Goal: Navigation & Orientation: Find specific page/section

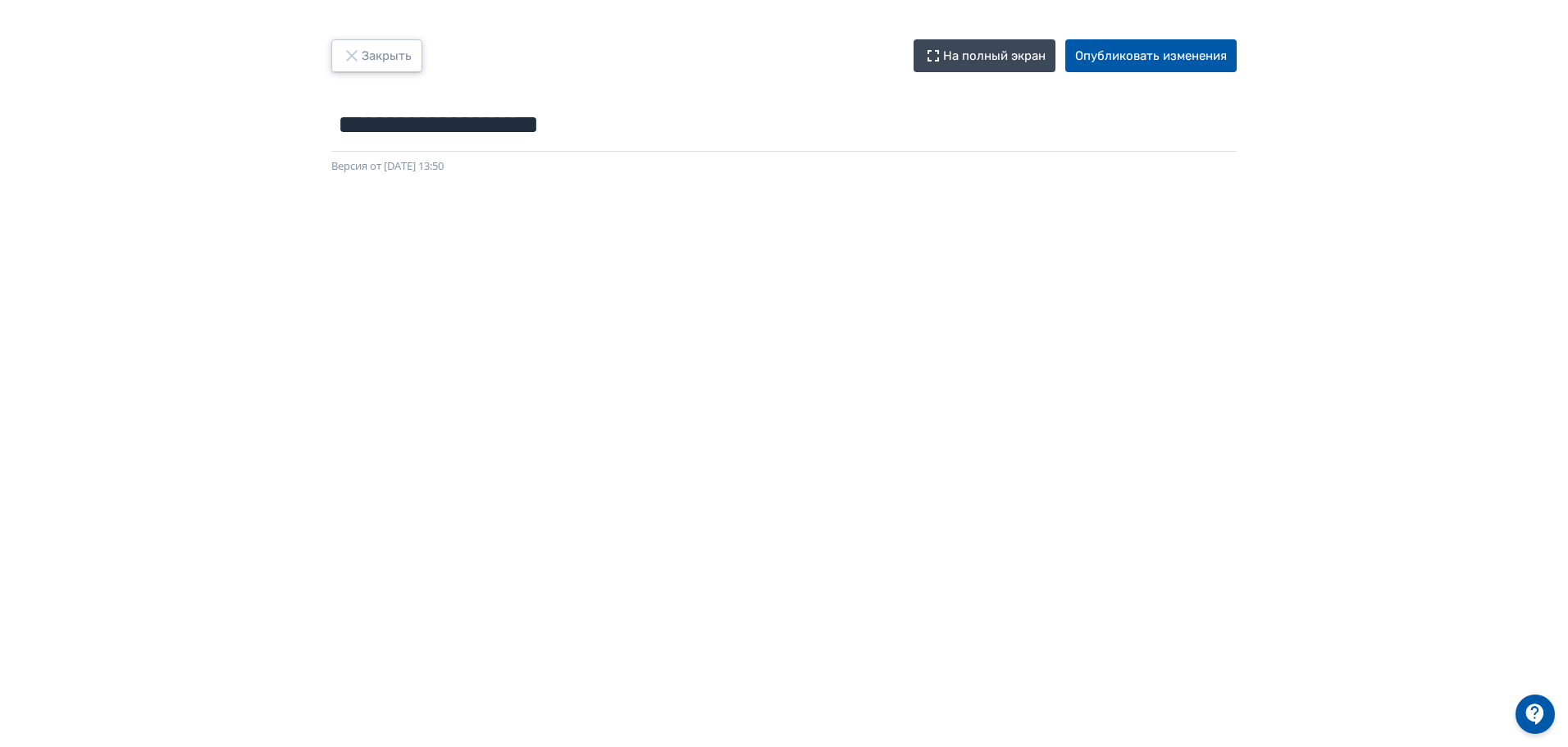
click at [382, 52] on button "Закрыть" at bounding box center [376, 56] width 91 height 33
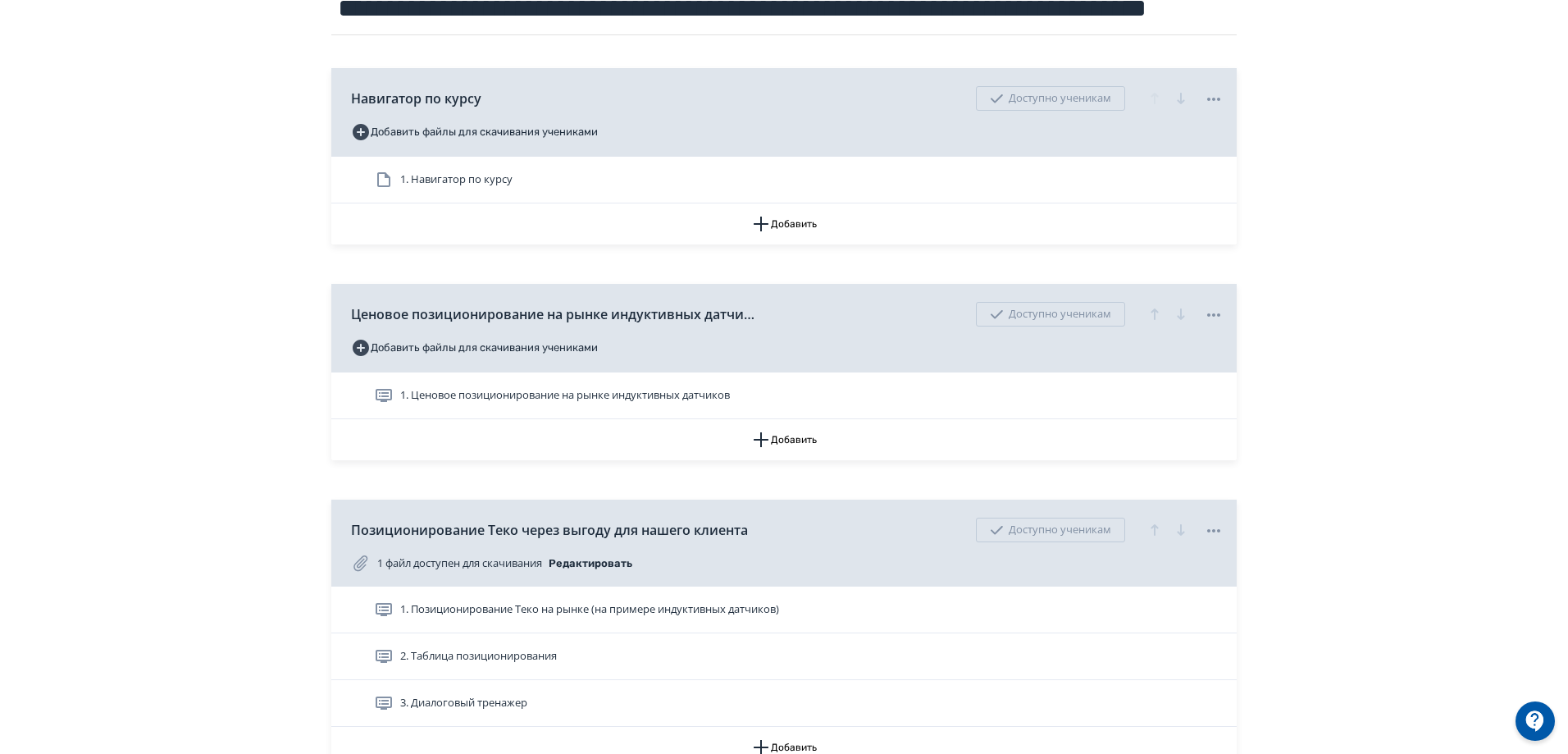
scroll to position [164, 0]
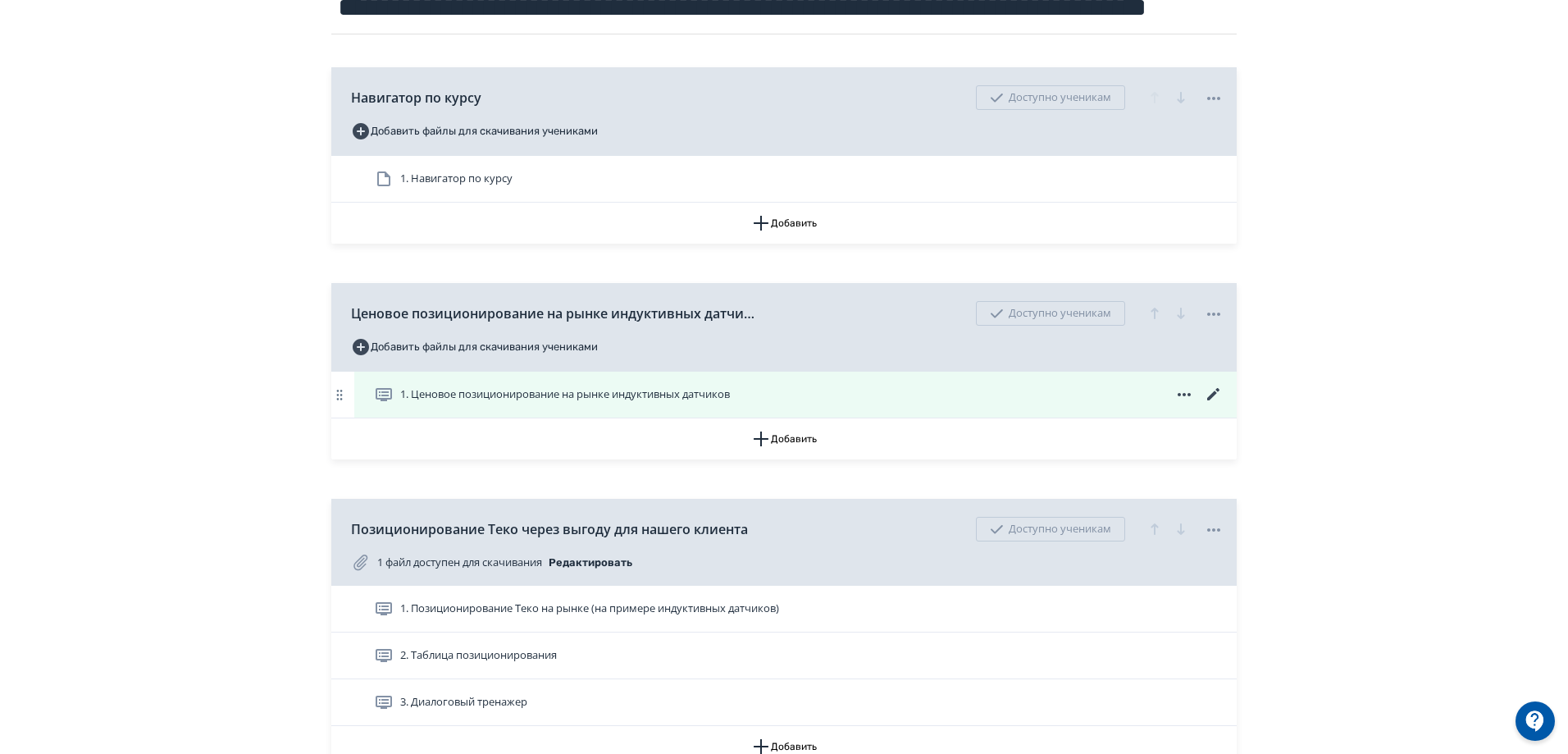
click at [1215, 400] on icon at bounding box center [1214, 394] width 20 height 20
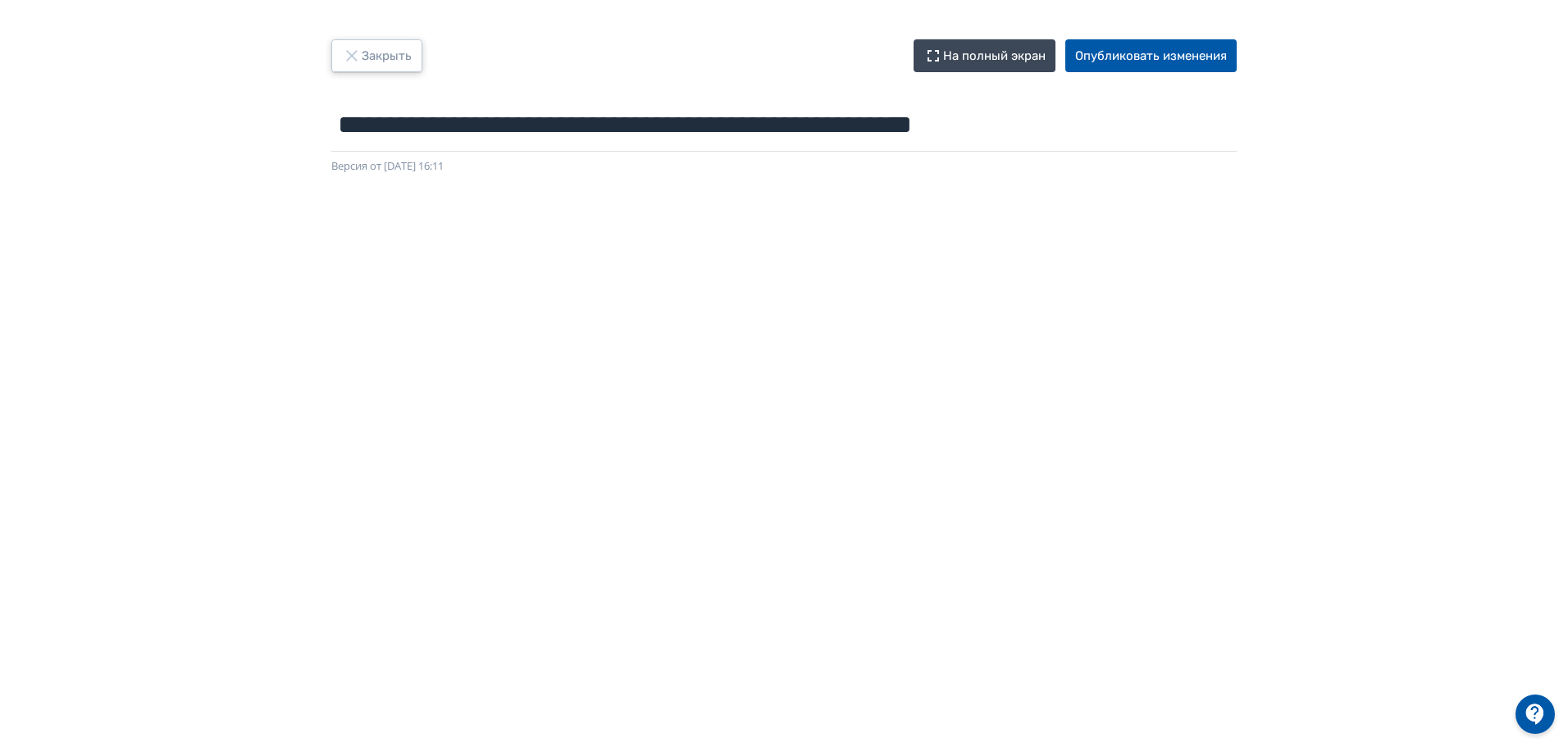
click at [383, 47] on button "Закрыть" at bounding box center [376, 56] width 91 height 33
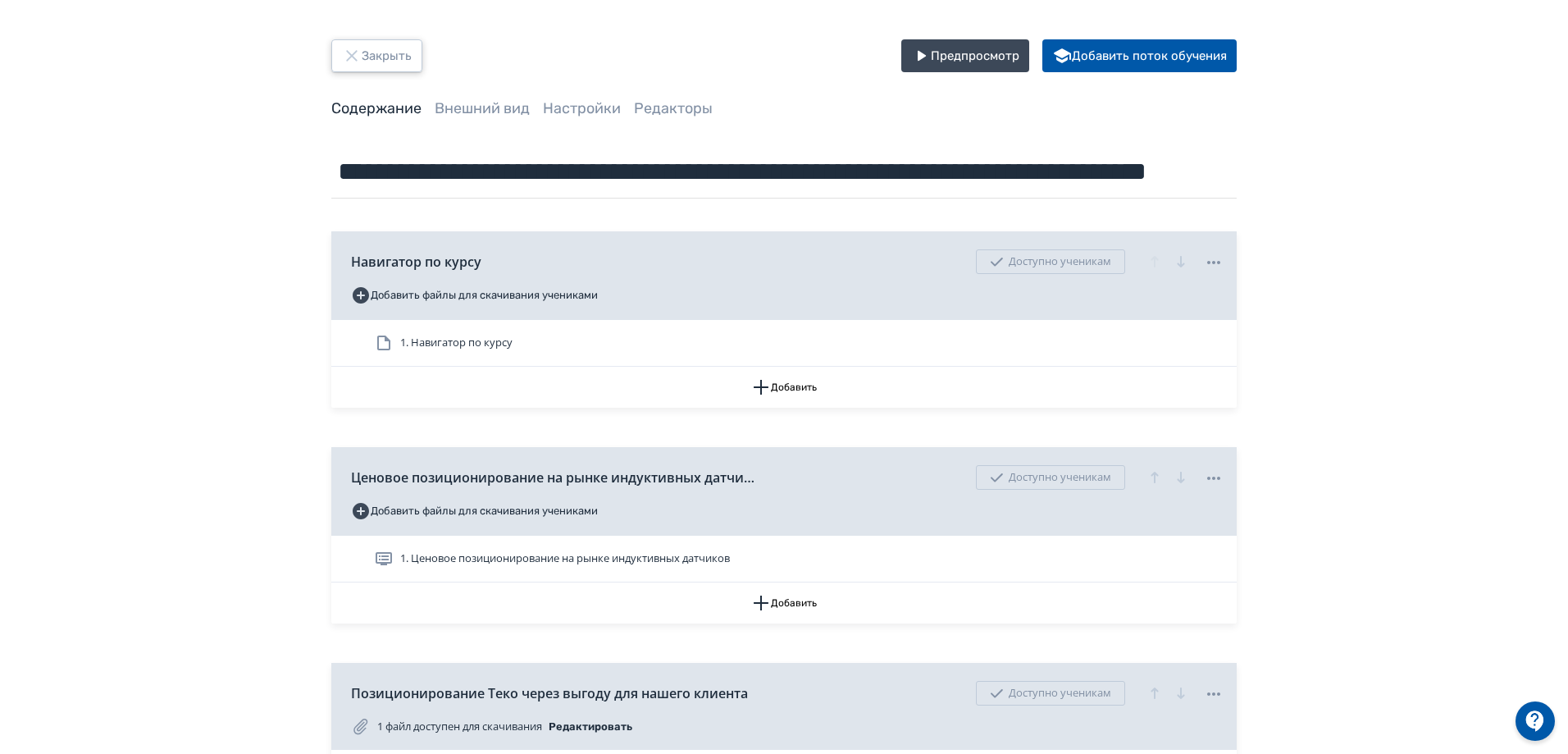
click at [352, 65] on icon "button" at bounding box center [352, 56] width 20 height 20
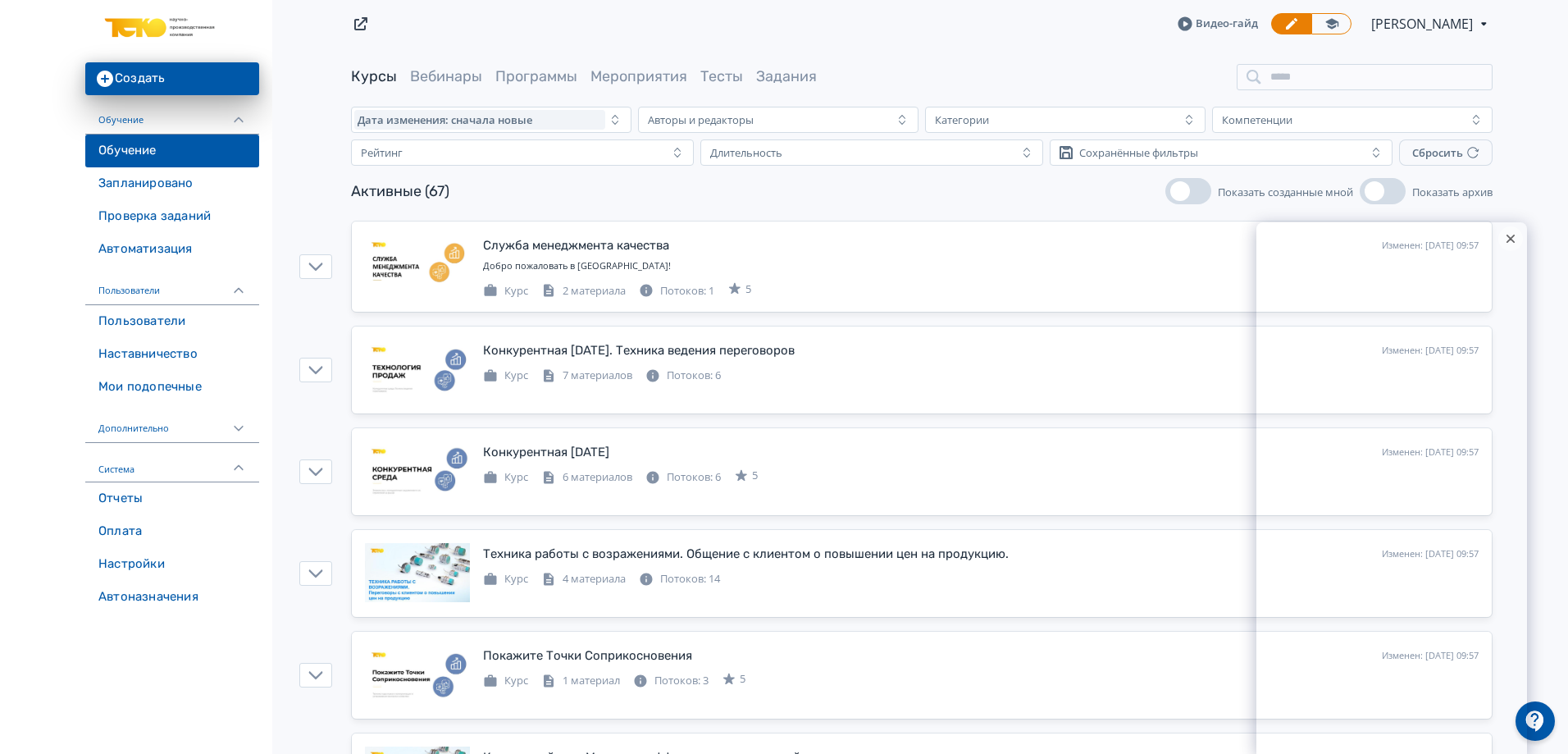
click at [1515, 238] on div at bounding box center [1510, 239] width 24 height 24
click at [537, 66] on div "Курсы Вебинары Программы Мероприятия Тесты Задания" at bounding box center [922, 76] width 1142 height 26
click at [537, 68] on link "Программы" at bounding box center [537, 76] width 82 height 18
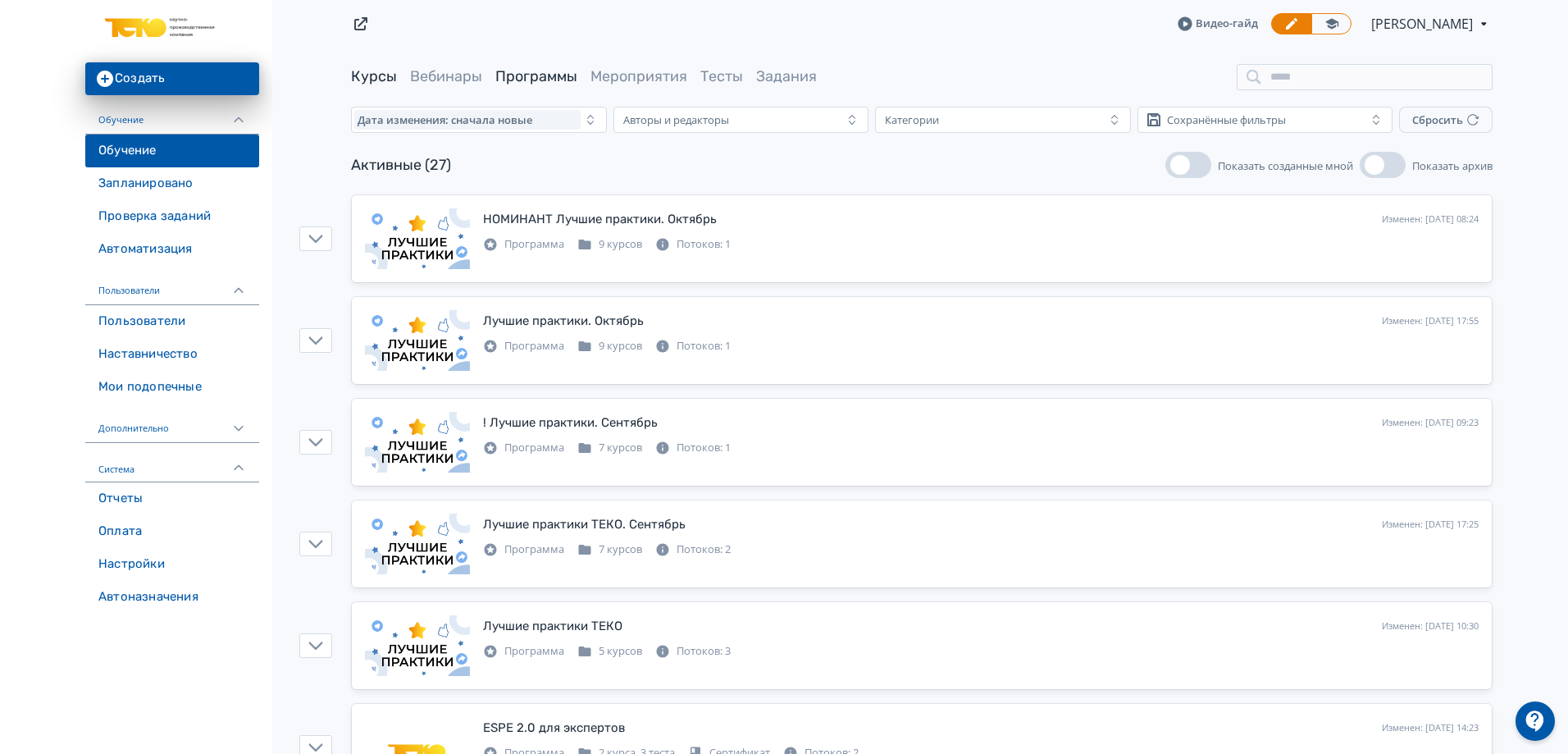
click at [369, 78] on link "Курсы" at bounding box center [373, 76] width 46 height 18
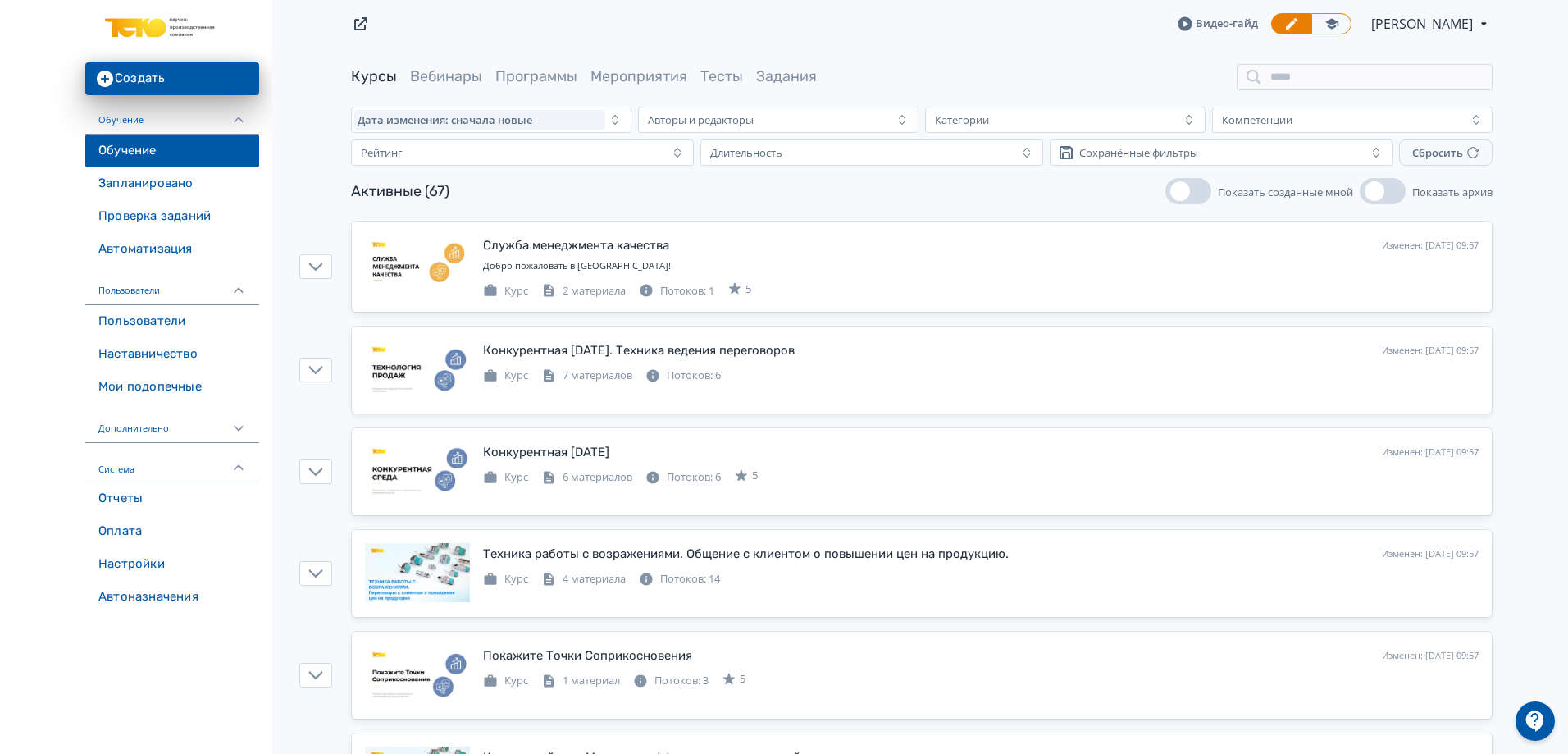
drag, startPoint x: 532, startPoint y: 71, endPoint x: 596, endPoint y: 109, distance: 74.4
click at [531, 71] on link "Программы" at bounding box center [537, 76] width 82 height 18
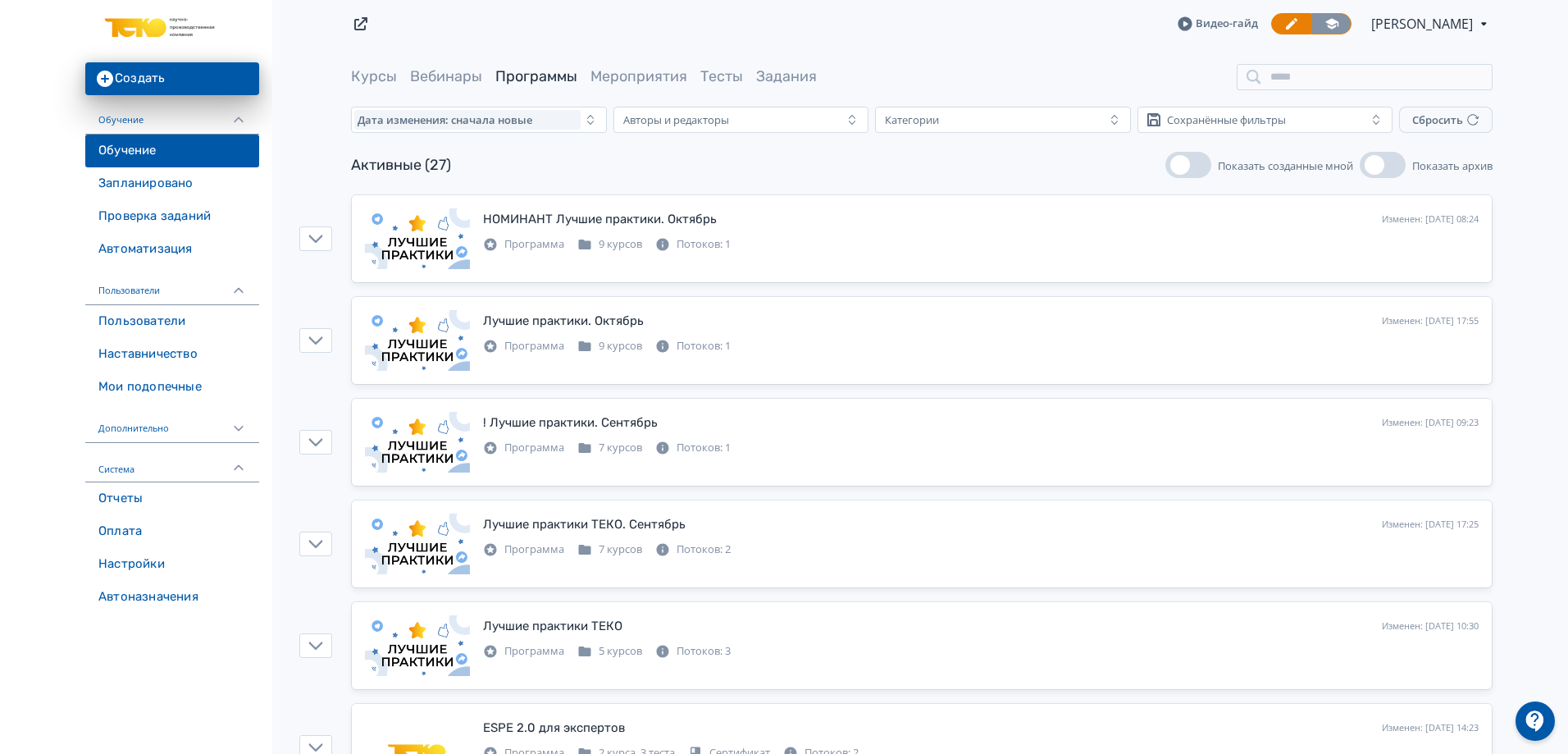
click at [1332, 17] on icon at bounding box center [1331, 23] width 15 height 15
